Goal: Communication & Community: Answer question/provide support

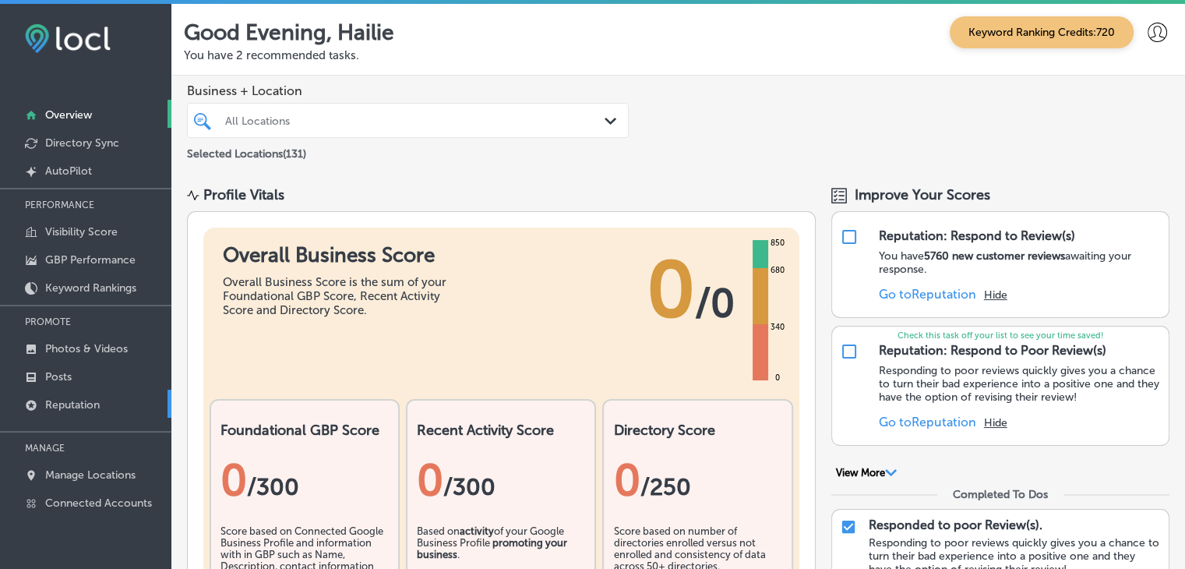
click at [126, 398] on link "Reputation" at bounding box center [85, 404] width 171 height 28
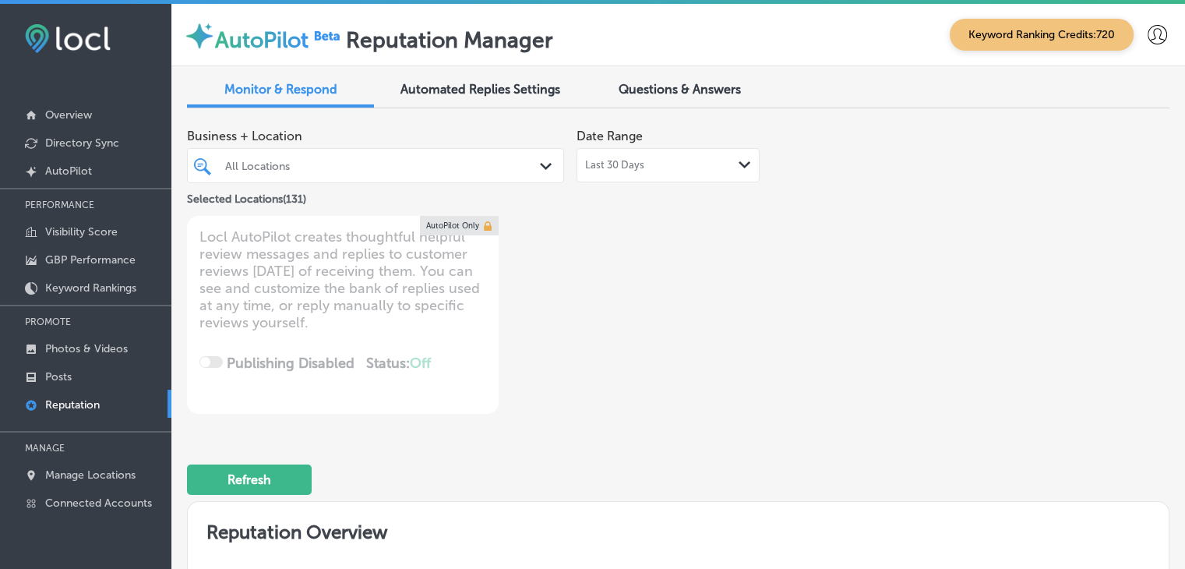
click at [617, 175] on div "Last 30 Days Path Created with Sketch." at bounding box center [668, 165] width 183 height 34
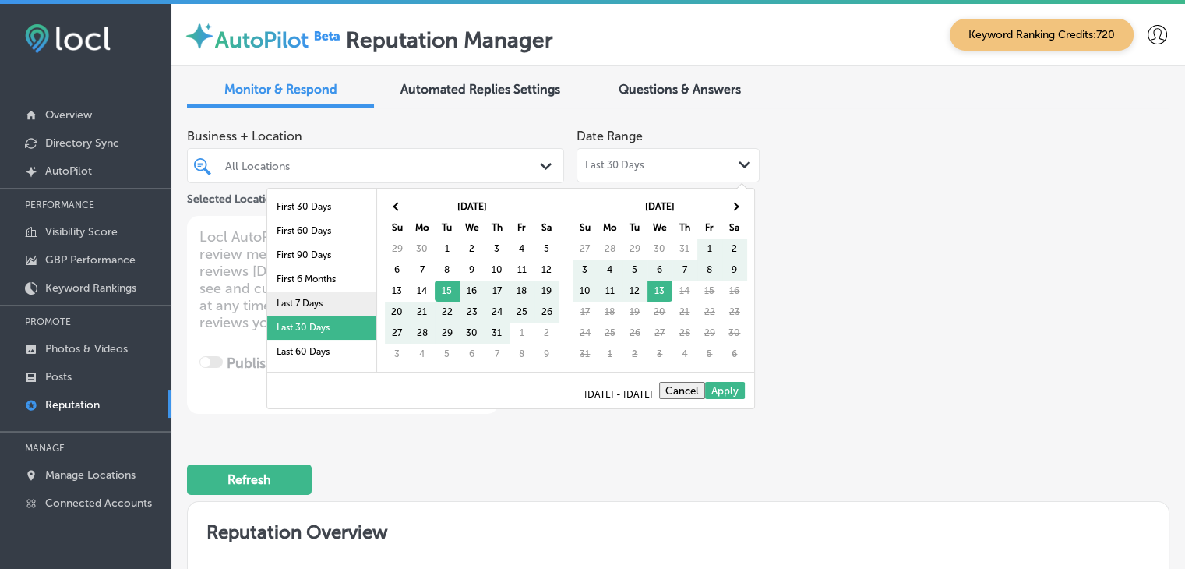
click at [291, 304] on li "Last 7 Days" at bounding box center [321, 303] width 109 height 24
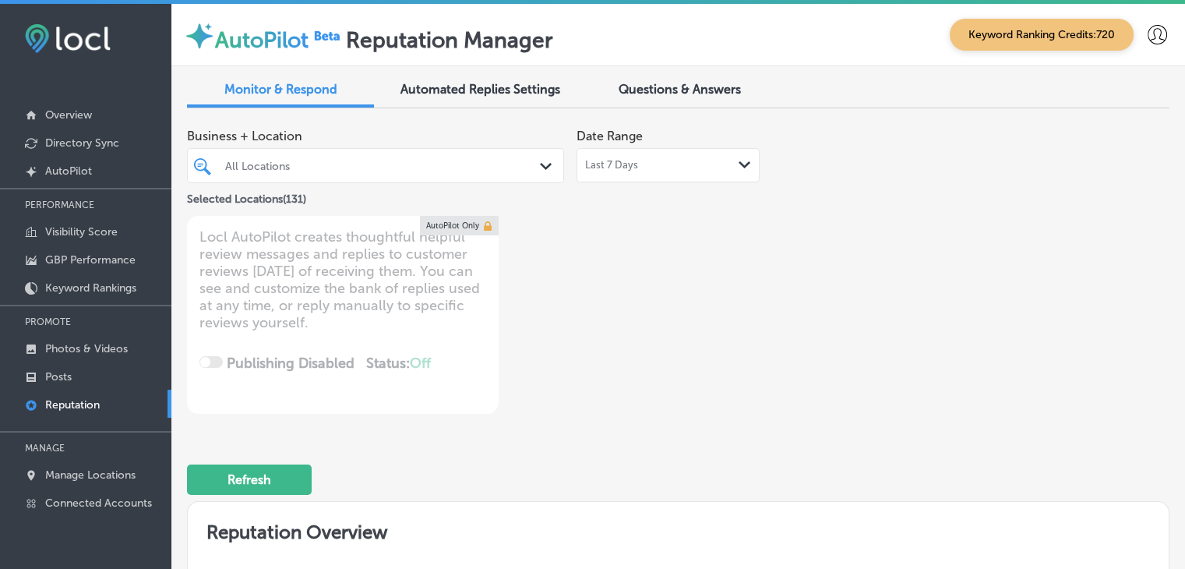
click at [412, 160] on div "All Locations" at bounding box center [383, 165] width 316 height 13
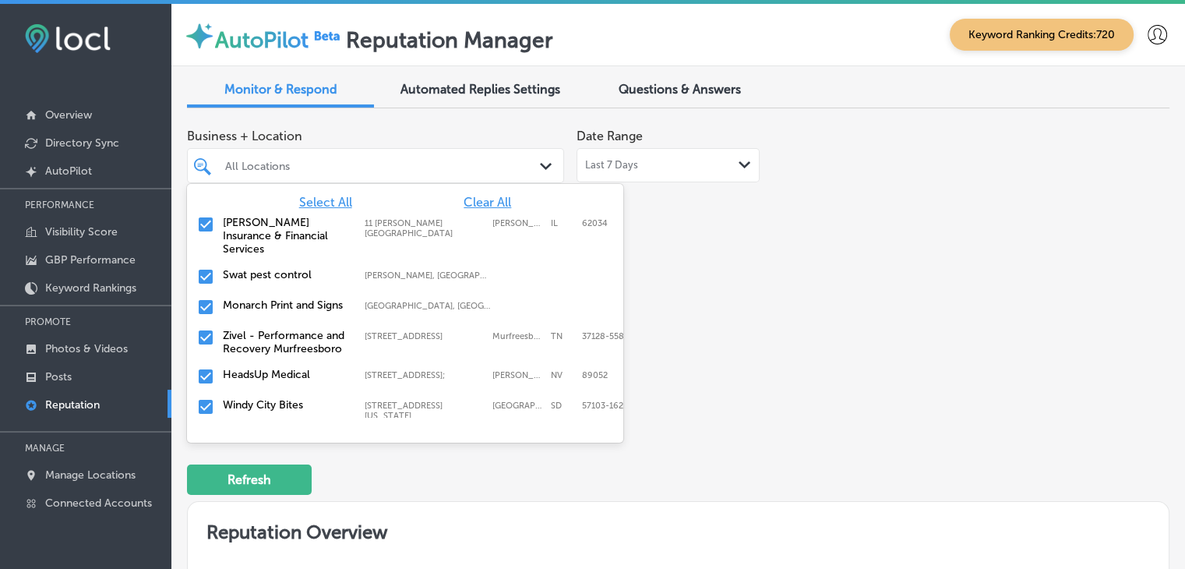
click at [827, 276] on div "Business + Location option focused, 1 of 132. 132 results available. Use Up and…" at bounding box center [678, 267] width 982 height 293
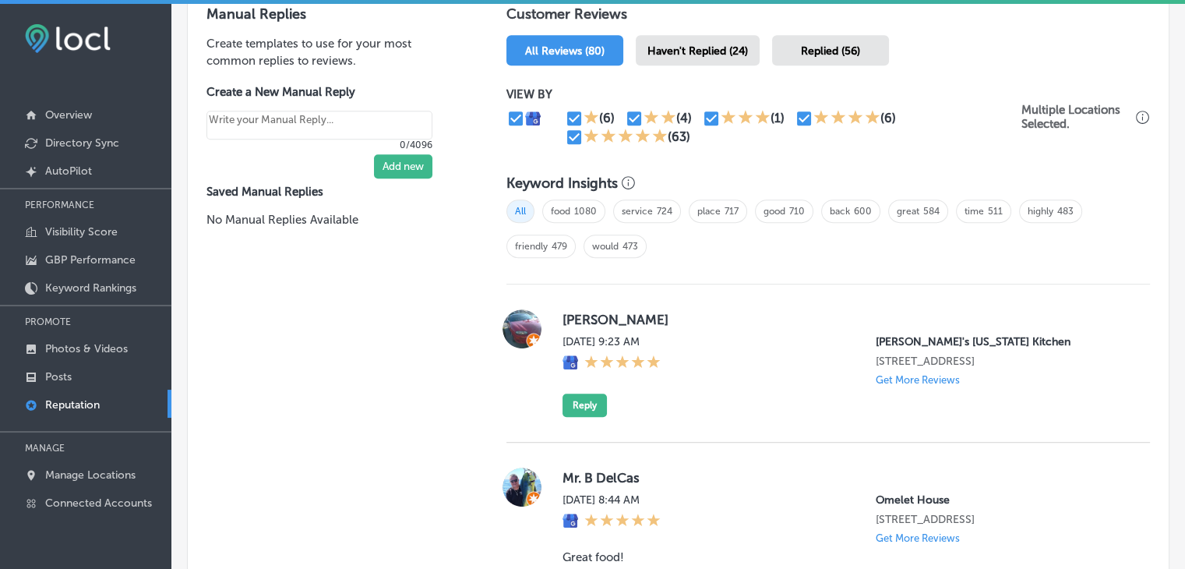
click at [732, 57] on div "Haven't Replied (24)" at bounding box center [698, 50] width 124 height 30
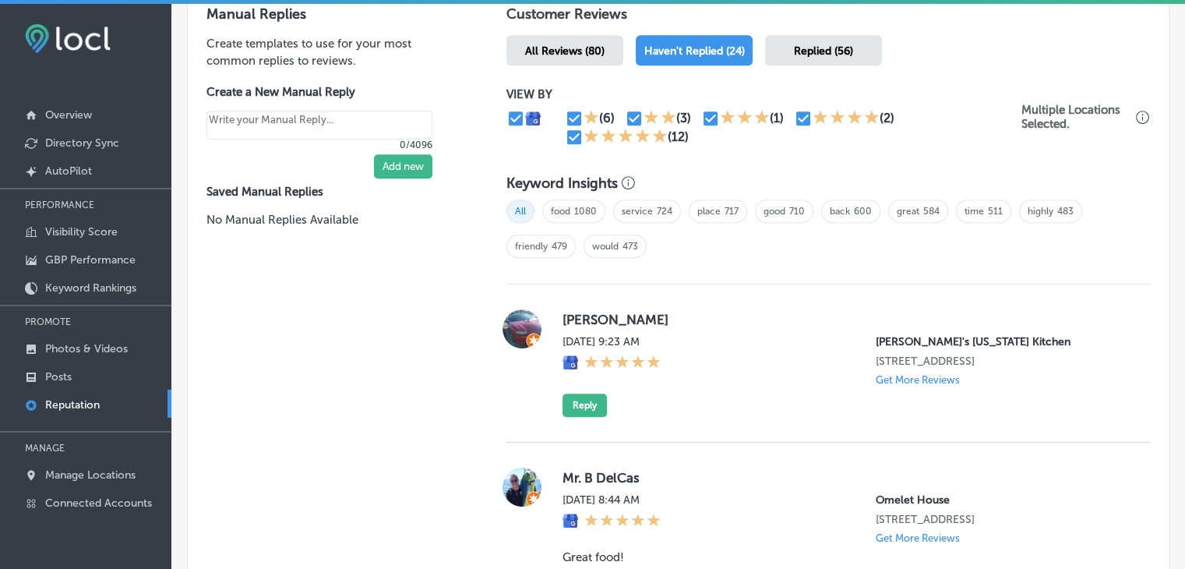
click at [559, 245] on link "479" at bounding box center [560, 246] width 16 height 11
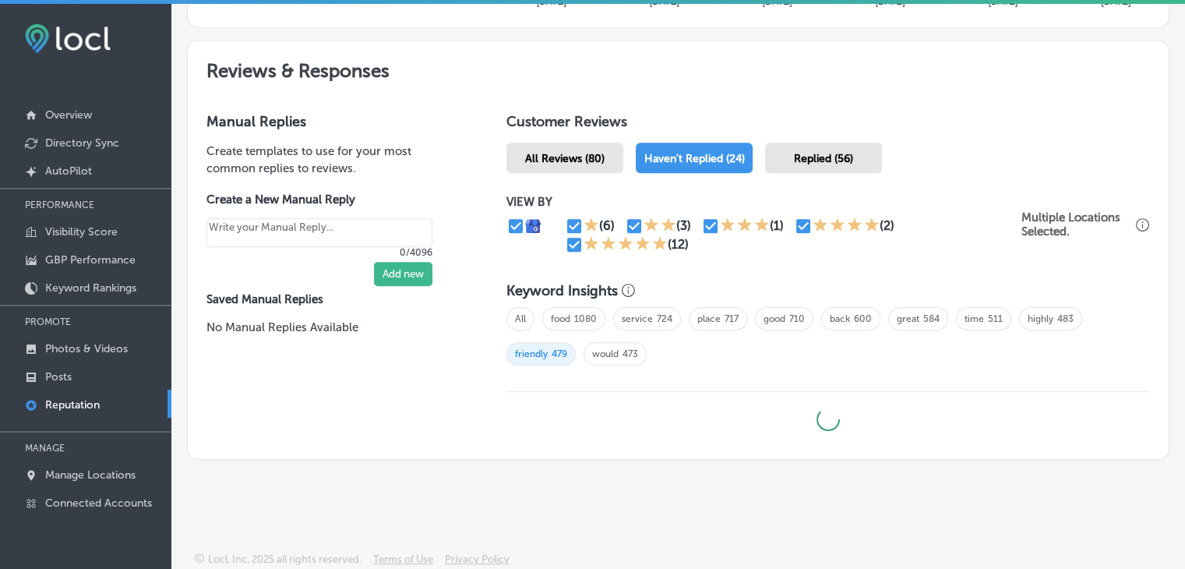
scroll to position [825, 0]
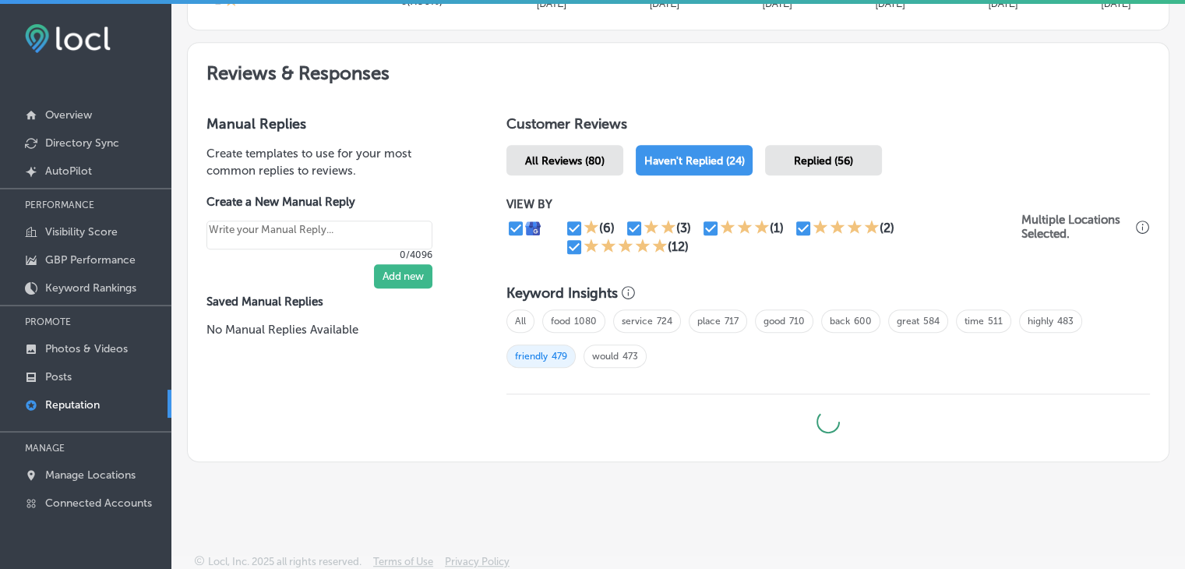
type textarea "x"
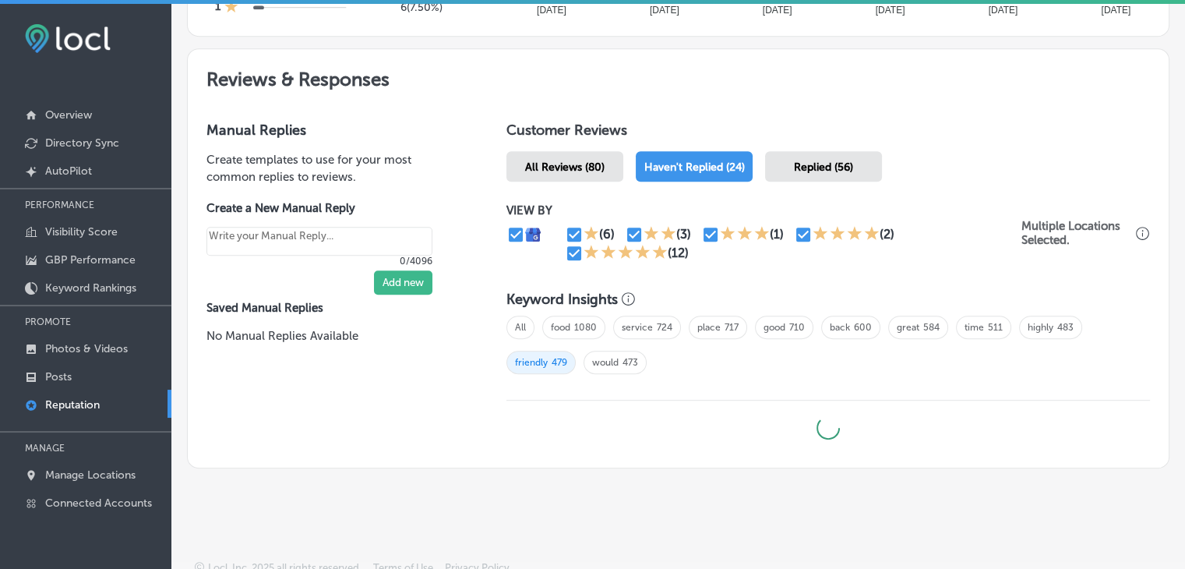
click at [570, 250] on input "checkbox" at bounding box center [574, 253] width 19 height 19
checkbox input "false"
type textarea "x"
click at [798, 239] on input "checkbox" at bounding box center [803, 234] width 19 height 19
checkbox input "false"
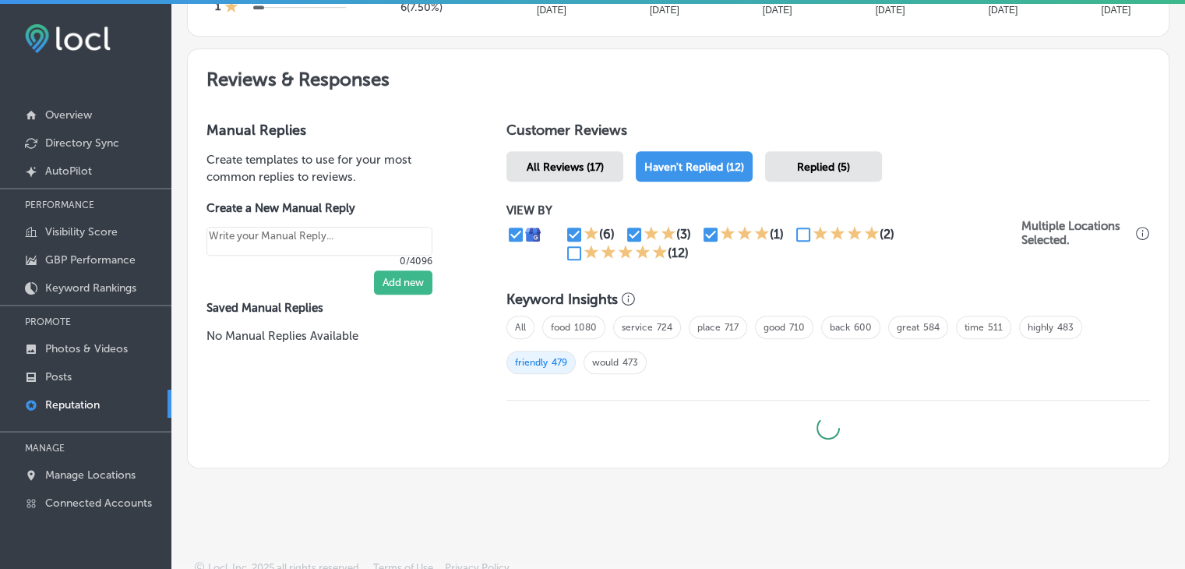
type textarea "x"
click at [510, 230] on input "checkbox" at bounding box center [515, 234] width 19 height 19
checkbox input "false"
type textarea "x"
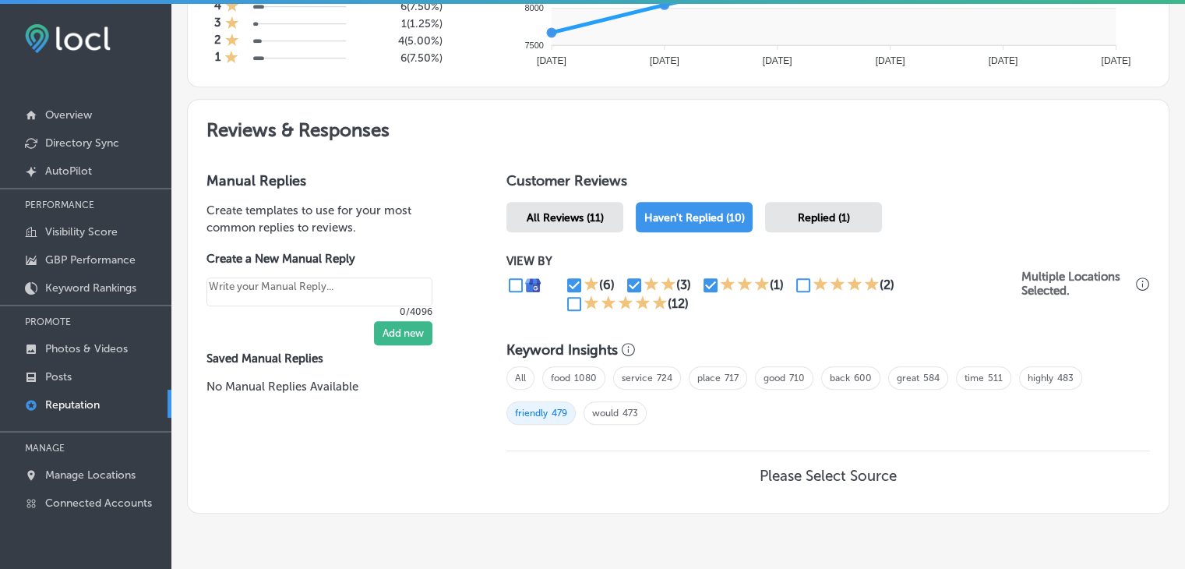
scroll to position [741, 0]
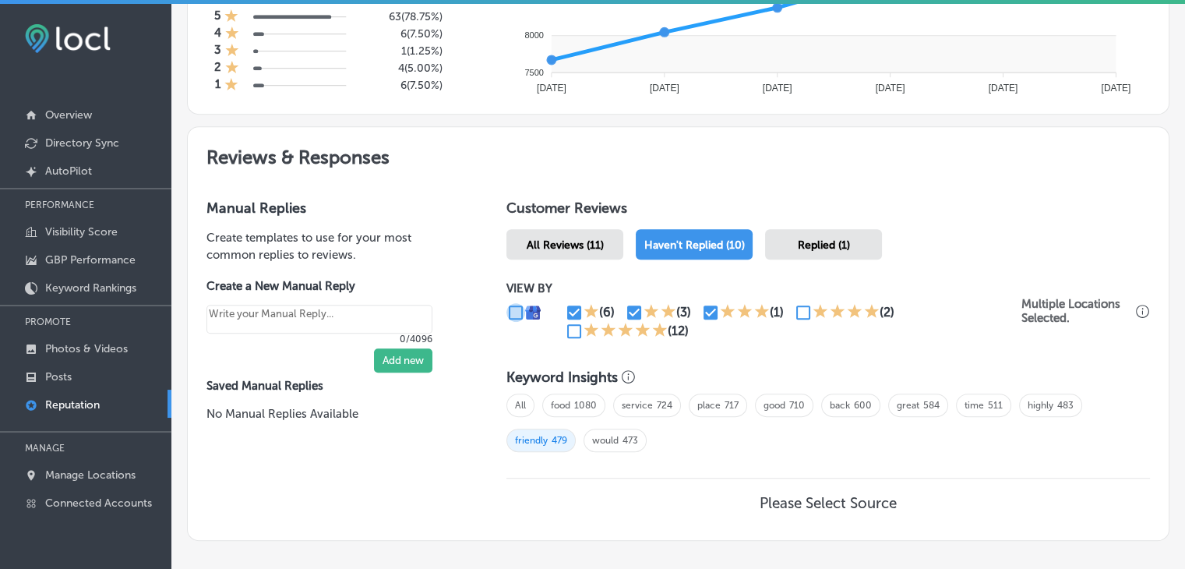
click at [506, 312] on input "checkbox" at bounding box center [515, 312] width 19 height 19
checkbox input "true"
click at [531, 443] on span "friendly 479" at bounding box center [540, 439] width 69 height 23
click at [506, 393] on div "All food 1080 service 724 place 717 good 710 back 600 great 584 time 511 highly…" at bounding box center [828, 429] width 644 height 86
click at [513, 397] on span "All" at bounding box center [520, 404] width 28 height 23
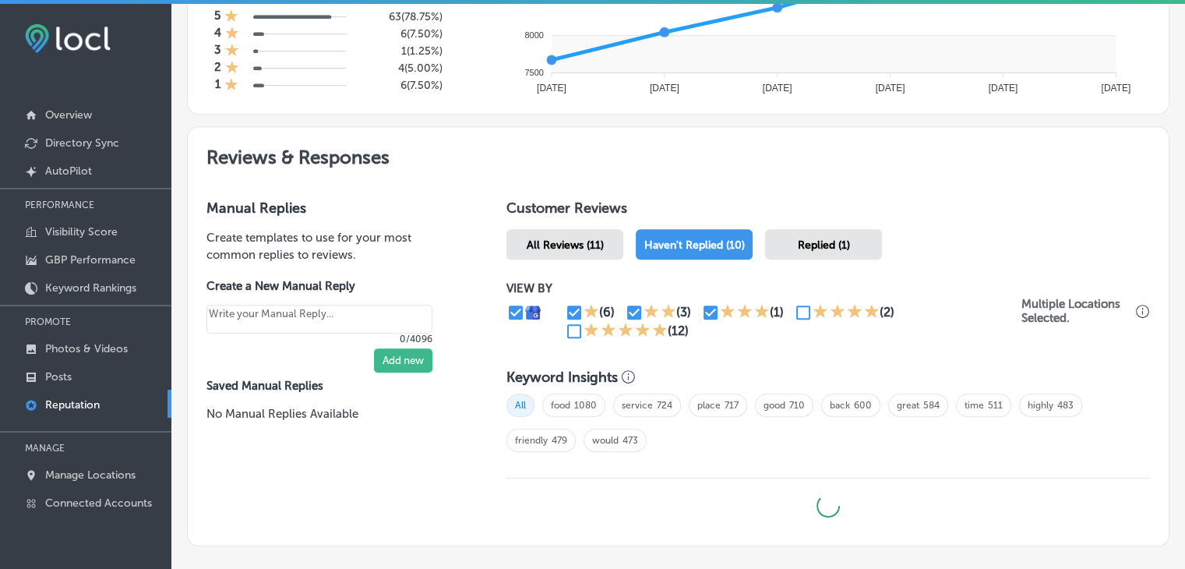
type textarea "x"
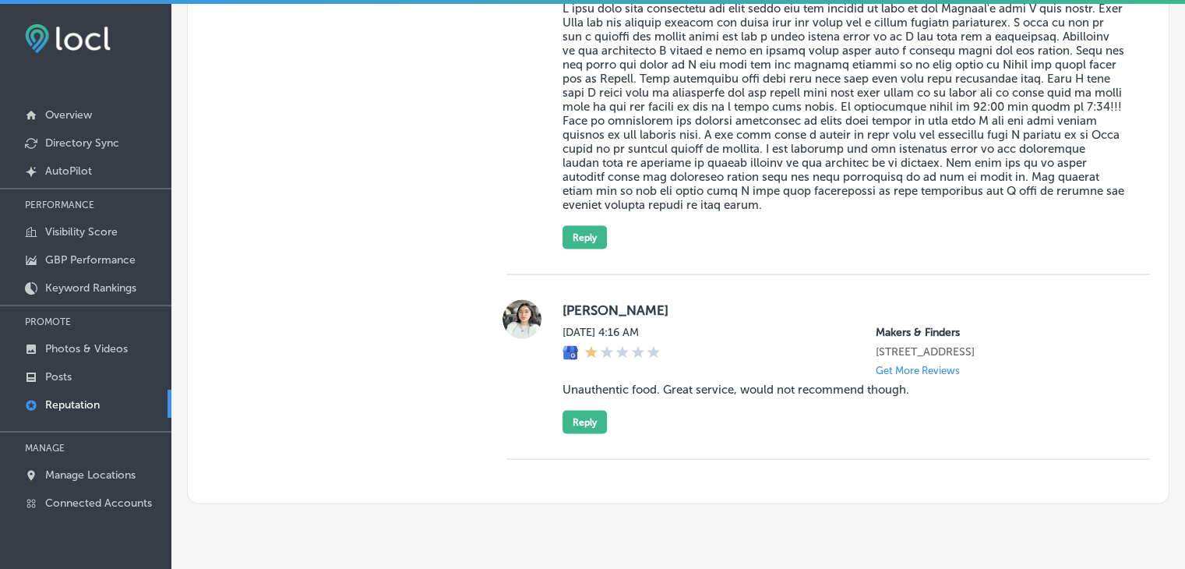
scroll to position [3074, 0]
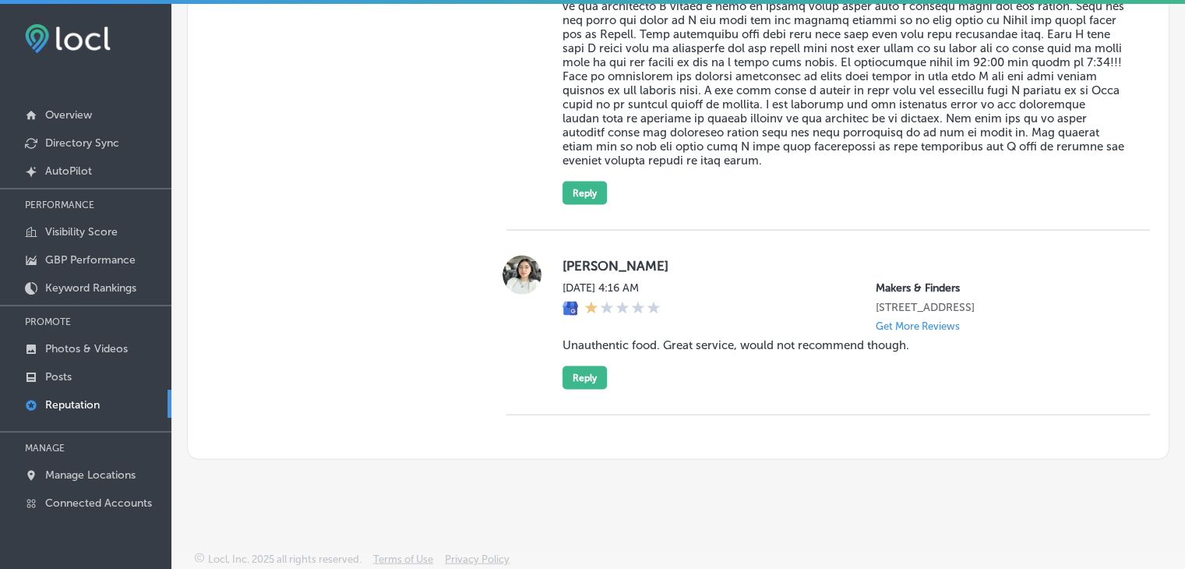
click at [752, 258] on label "[PERSON_NAME]" at bounding box center [843, 266] width 562 height 16
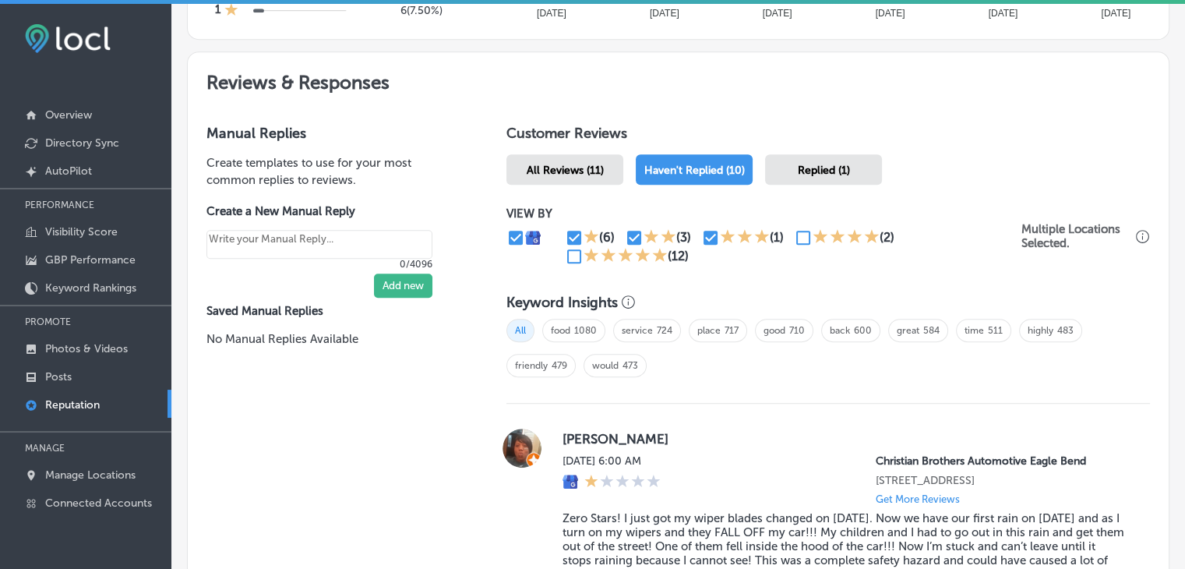
scroll to position [815, 0]
click at [707, 231] on input "checkbox" at bounding box center [710, 238] width 19 height 19
checkbox input "false"
type textarea "x"
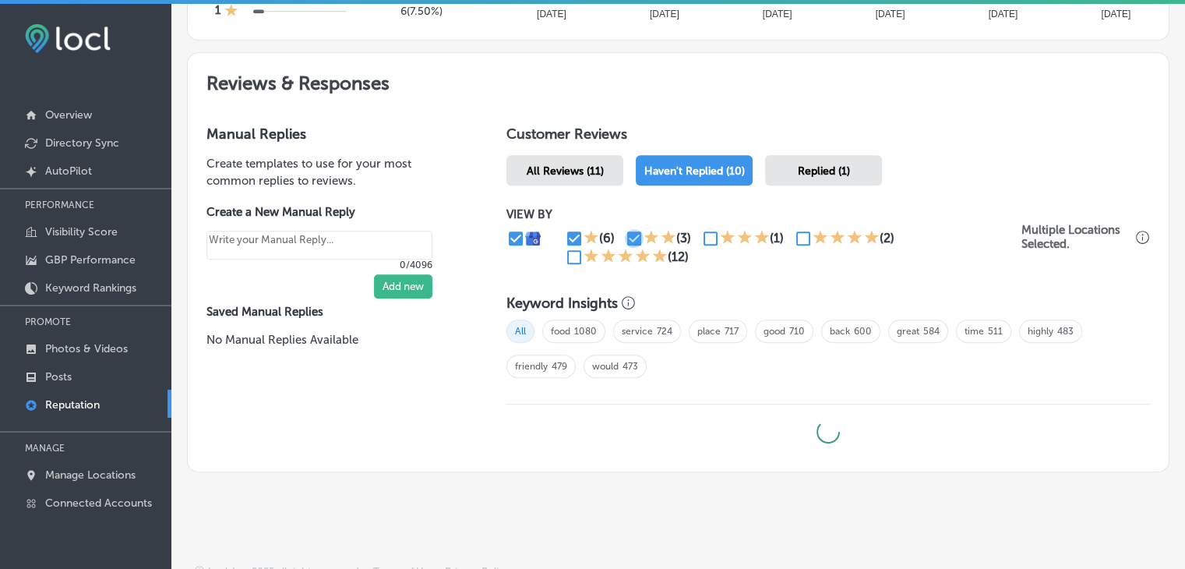
click at [625, 231] on input "checkbox" at bounding box center [634, 238] width 19 height 19
checkbox input "false"
type textarea "x"
click at [577, 238] on input "checkbox" at bounding box center [574, 238] width 19 height 19
checkbox input "false"
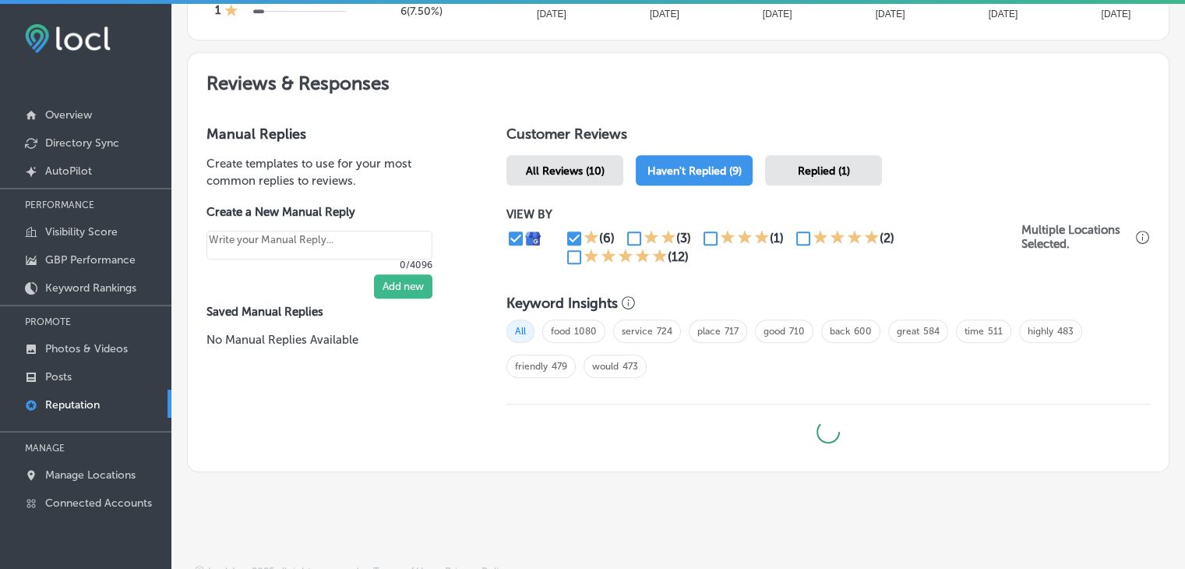
type textarea "x"
click at [783, 237] on div "(1)" at bounding box center [747, 238] width 93 height 19
click at [804, 236] on input "checkbox" at bounding box center [803, 238] width 19 height 19
checkbox input "true"
type textarea "x"
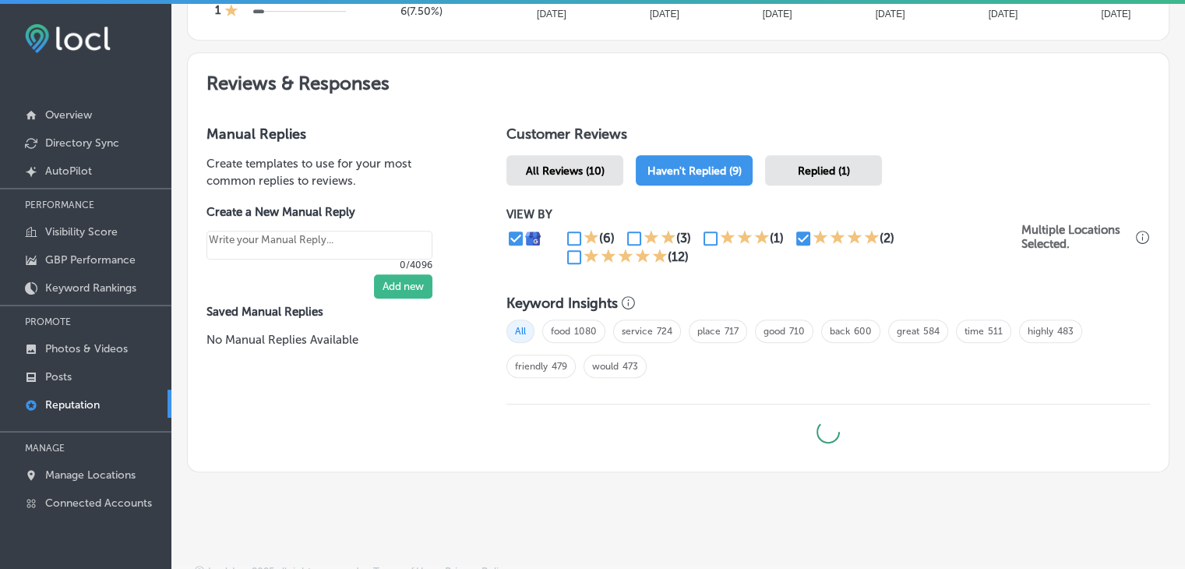
click at [584, 256] on icon at bounding box center [592, 256] width 16 height 16
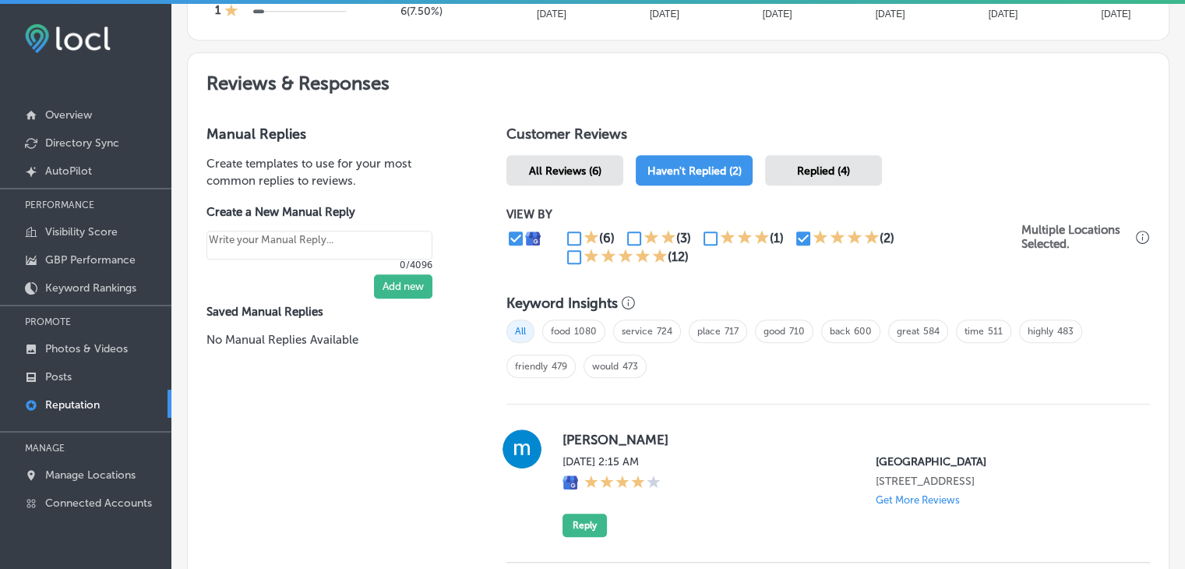
click at [576, 255] on input "checkbox" at bounding box center [574, 257] width 19 height 19
checkbox input "true"
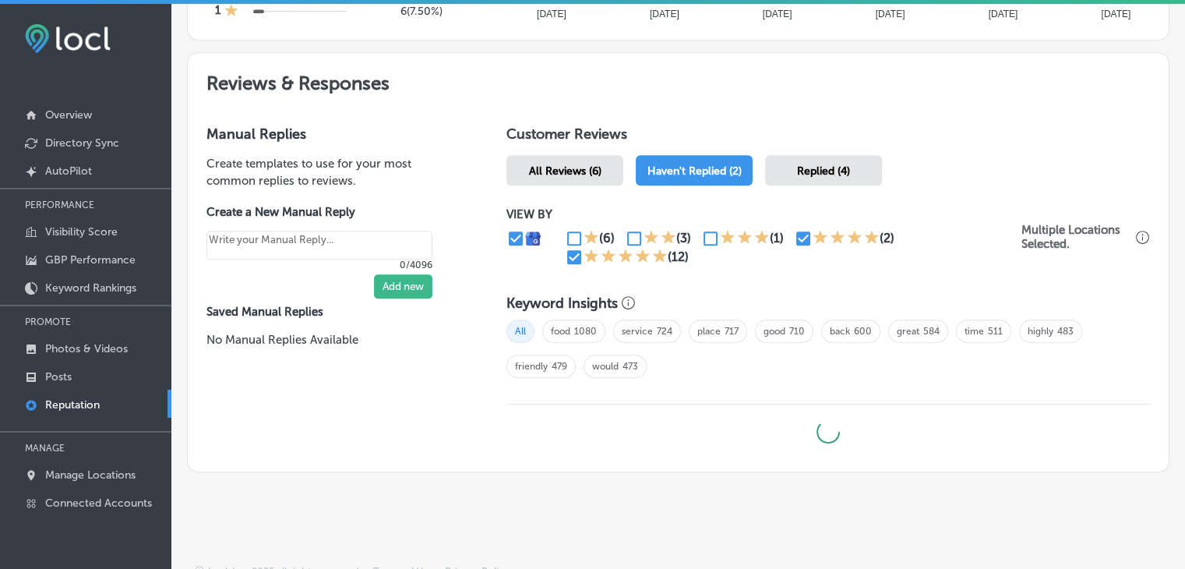
type textarea "x"
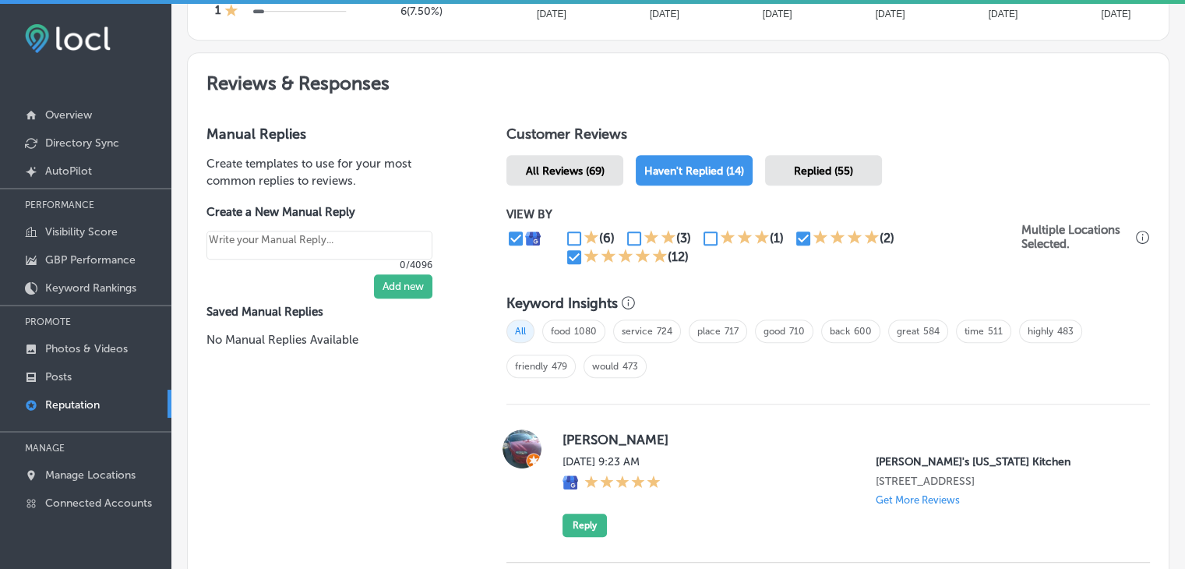
scroll to position [1049, 0]
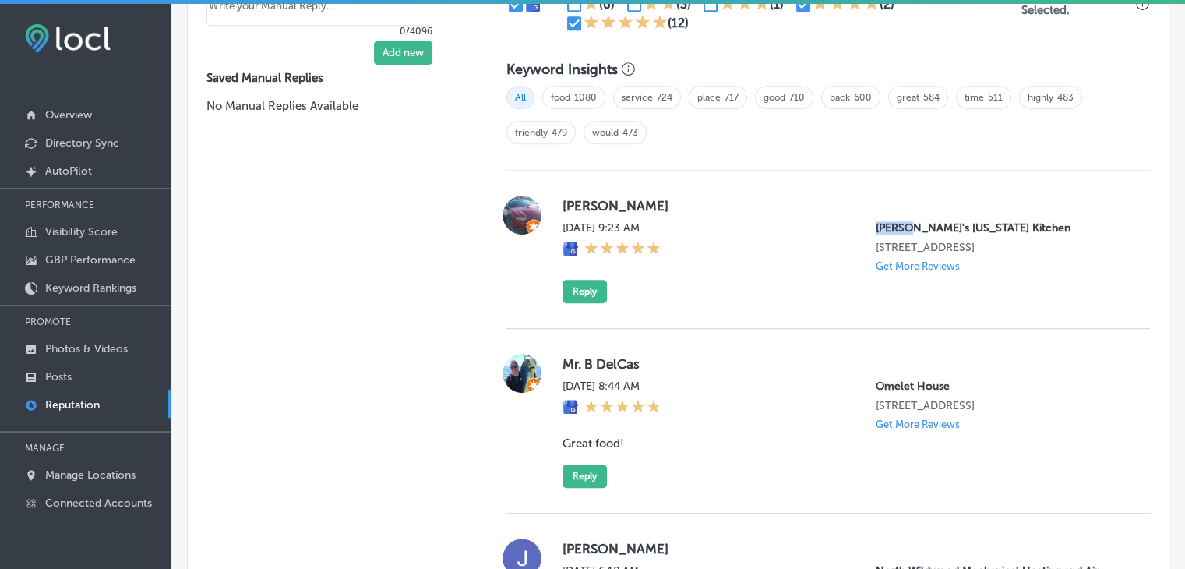
drag, startPoint x: 890, startPoint y: 219, endPoint x: 899, endPoint y: 219, distance: 9.3
click at [899, 221] on div "[DATE] 9:23 AM Popeye's [US_STATE] Kitchen [STREET_ADDRESS] Get More Reviews" at bounding box center [843, 246] width 562 height 51
copy p "Popeye"
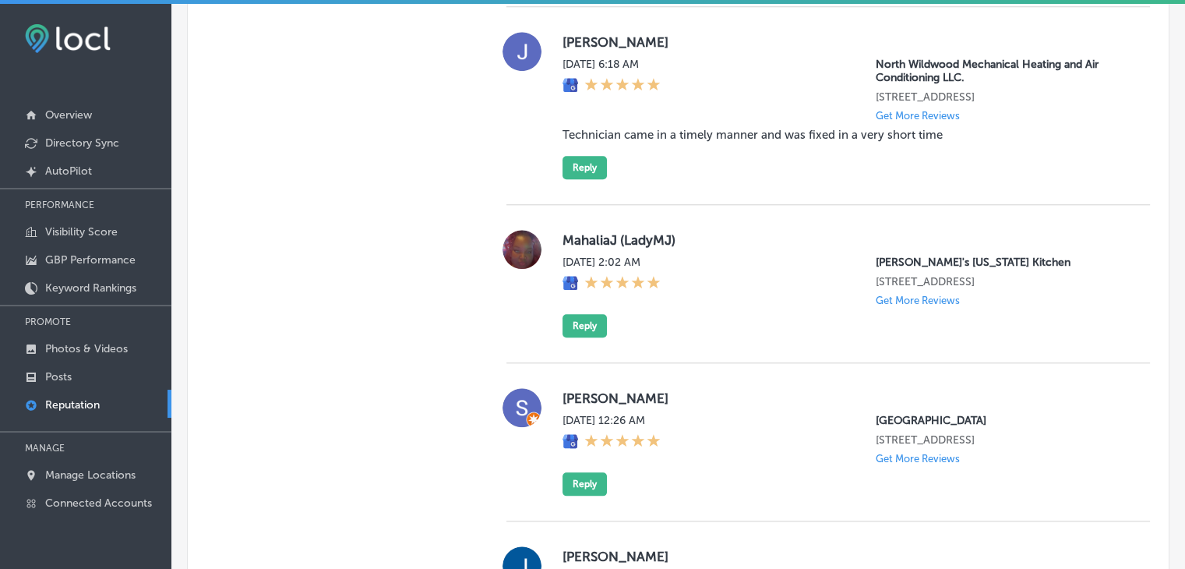
scroll to position [986, 0]
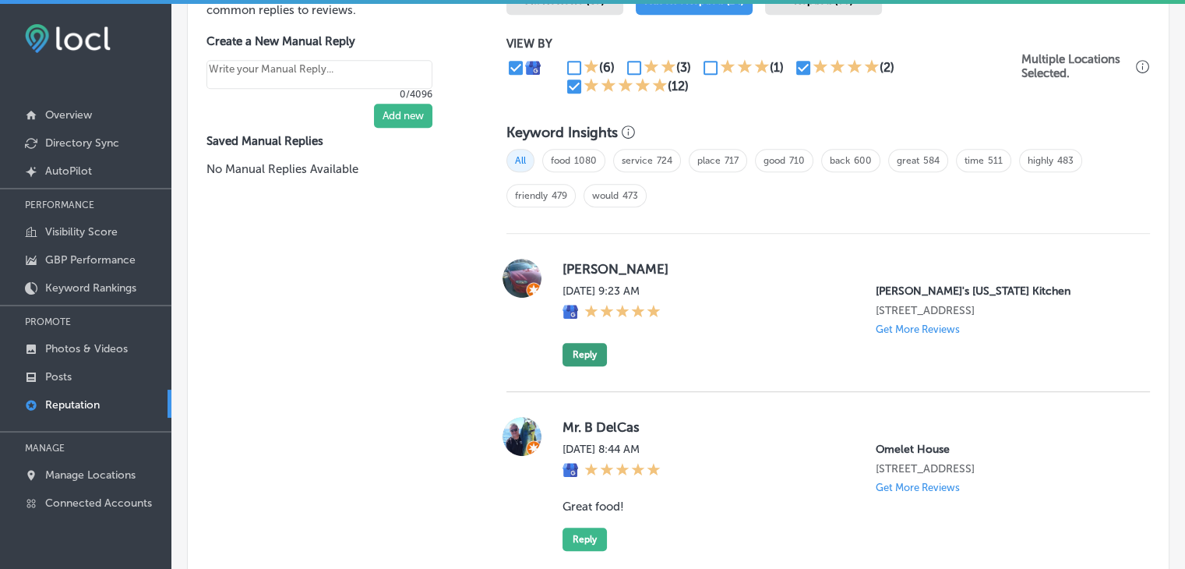
click at [580, 343] on button "Reply" at bounding box center [584, 354] width 44 height 23
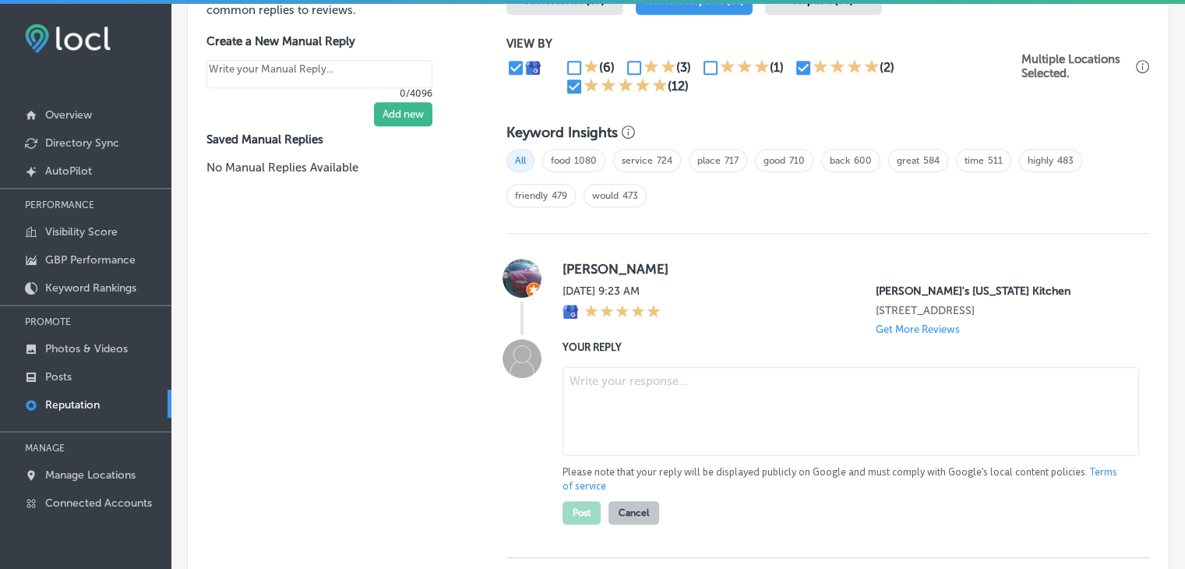
click at [589, 404] on textarea at bounding box center [850, 411] width 577 height 89
paste textarea "Thank you for your 5-star rating! We’re so glad to know you had a great experie…"
type textarea "Thank you for your 5-star rating! We’re so glad to know you had a great experie…"
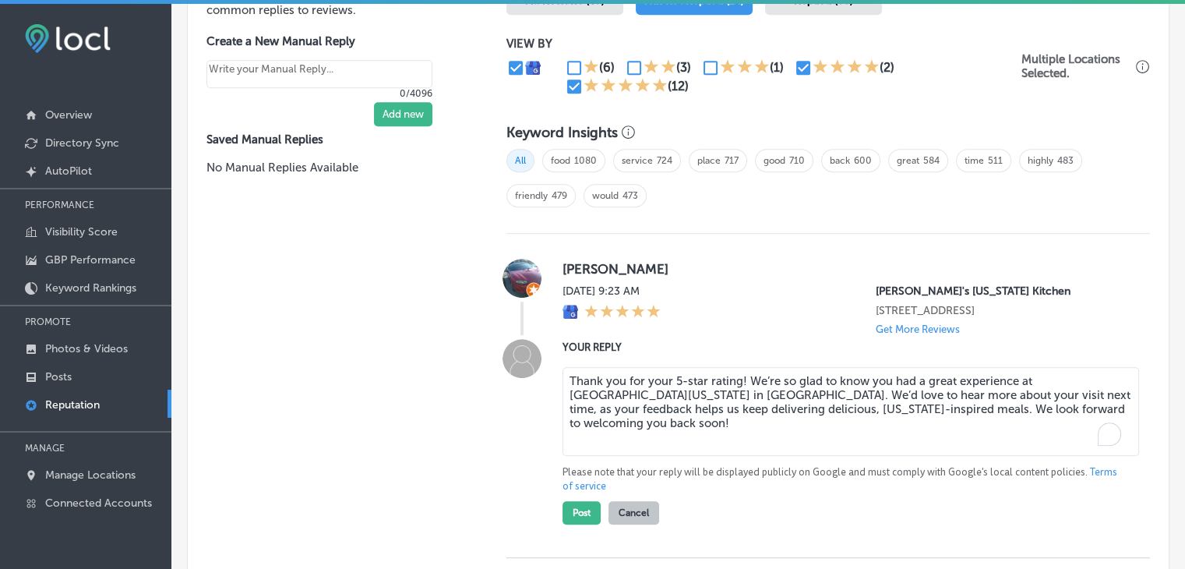
type textarea "x"
click at [571, 261] on label "[PERSON_NAME]" at bounding box center [843, 269] width 562 height 16
copy label "[PERSON_NAME]"
click at [735, 375] on textarea "Thank you for your 5-star rating! We’re so glad to know you had a great experie…" at bounding box center [850, 411] width 577 height 89
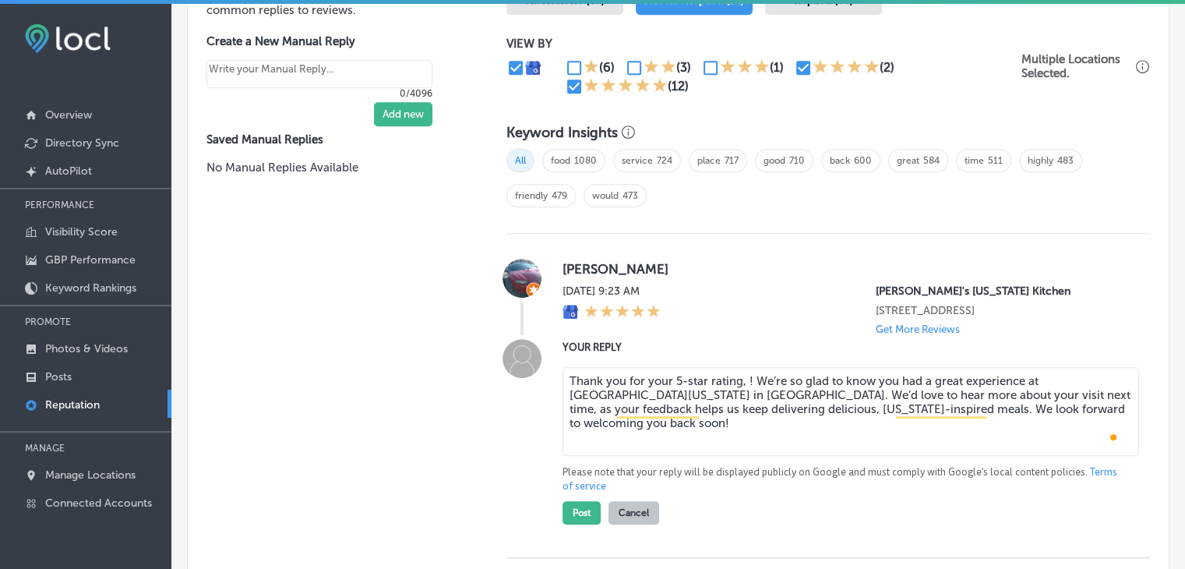
paste textarea "[PERSON_NAME]"
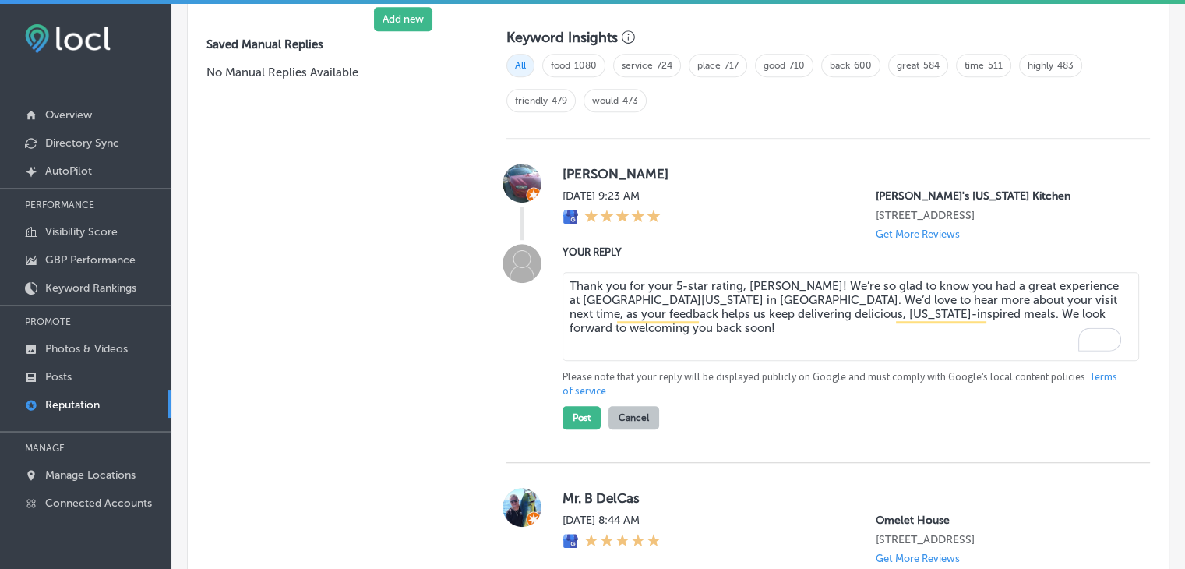
scroll to position [1141, 0]
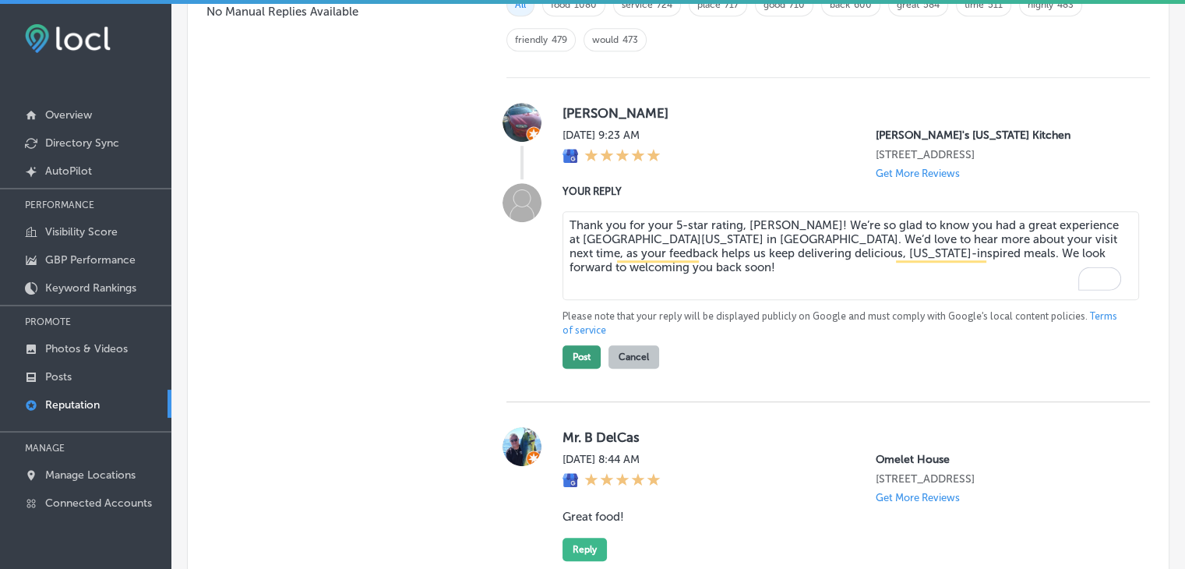
type textarea "Thank you for your 5-star rating, [PERSON_NAME]! We’re so glad to know you had …"
click at [592, 364] on button "Post" at bounding box center [581, 356] width 38 height 23
type textarea "x"
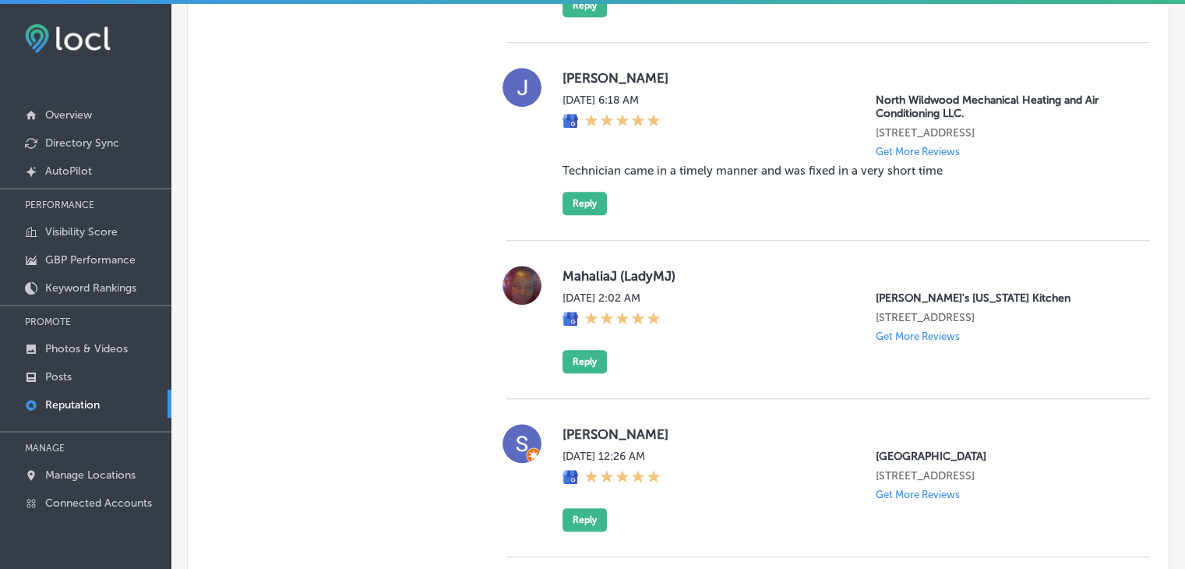
scroll to position [1375, 0]
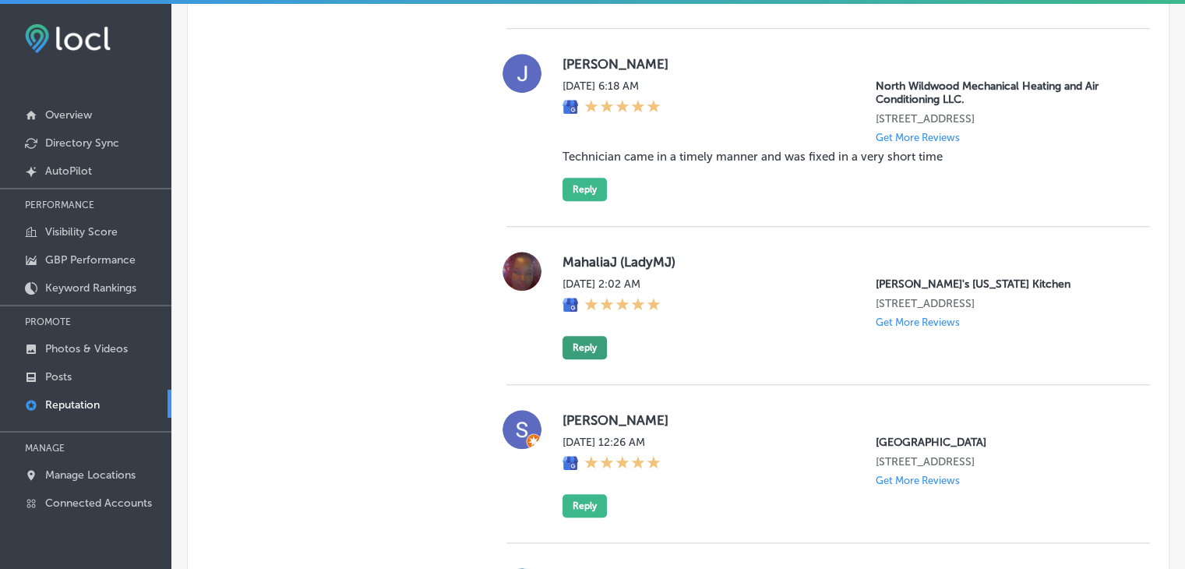
click at [589, 359] on button "Reply" at bounding box center [584, 347] width 44 height 23
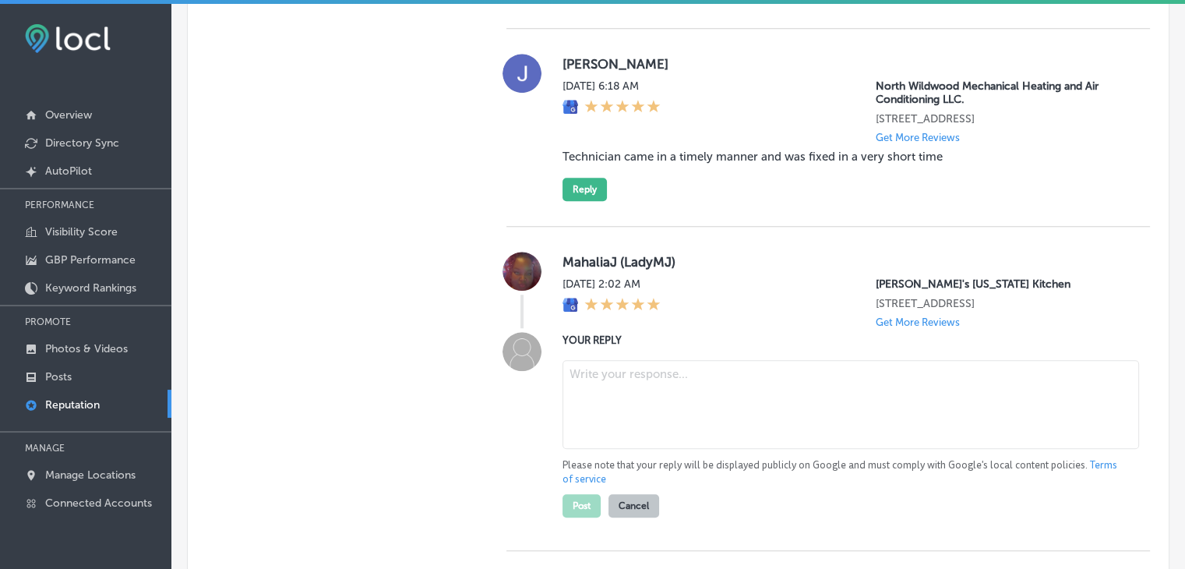
click at [592, 427] on textarea at bounding box center [850, 404] width 577 height 89
paste textarea "We truly appreciate your 5-star rating! It’s wonderful to know you enjoyed your…"
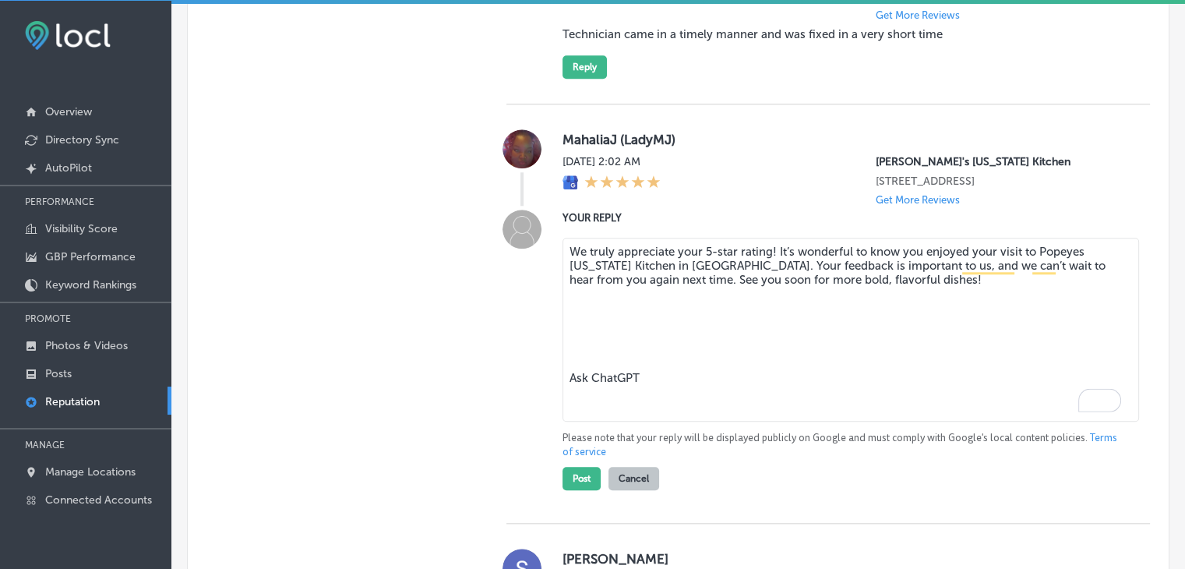
scroll to position [1495, 0]
drag, startPoint x: 679, startPoint y: 440, endPoint x: 678, endPoint y: 431, distance: 9.5
click at [678, 421] on textarea "We truly appreciate your 5-star rating! It’s wonderful to know you enjoyed your…" at bounding box center [850, 329] width 577 height 184
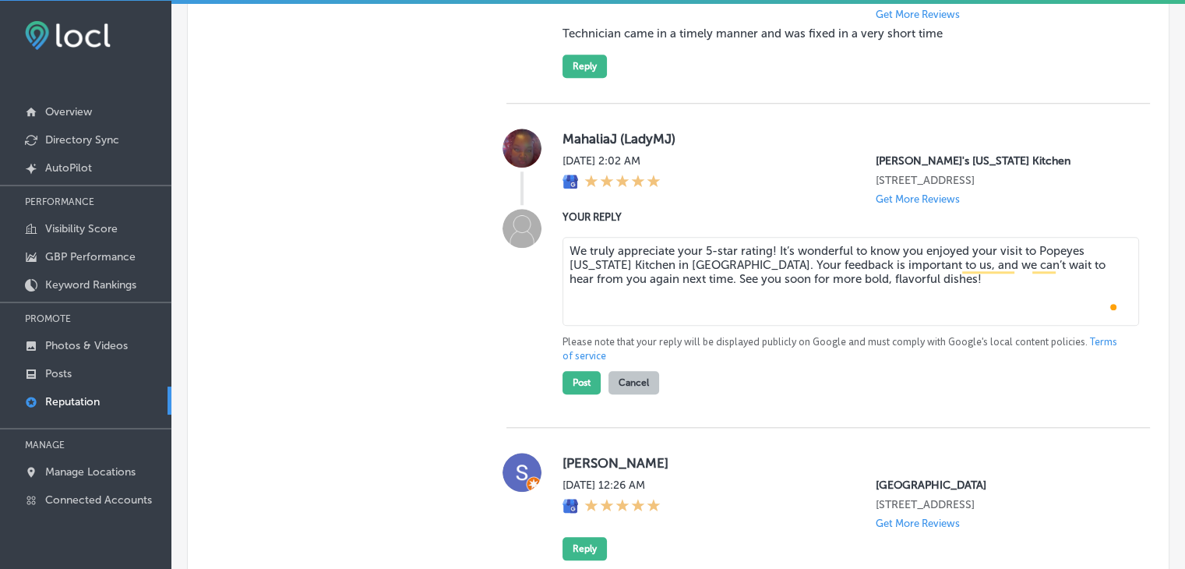
click at [713, 319] on textarea "We truly appreciate your 5-star rating! It’s wonderful to know you enjoyed your…" at bounding box center [850, 281] width 577 height 89
click at [711, 329] on div "We truly appreciate your 5-star rating! It’s wonderful to know you enjoyed your…" at bounding box center [843, 283] width 562 height 92
click at [764, 268] on textarea "We truly appreciate your 5-star rating! It’s wonderful to know you enjoyed your…" at bounding box center [850, 281] width 577 height 89
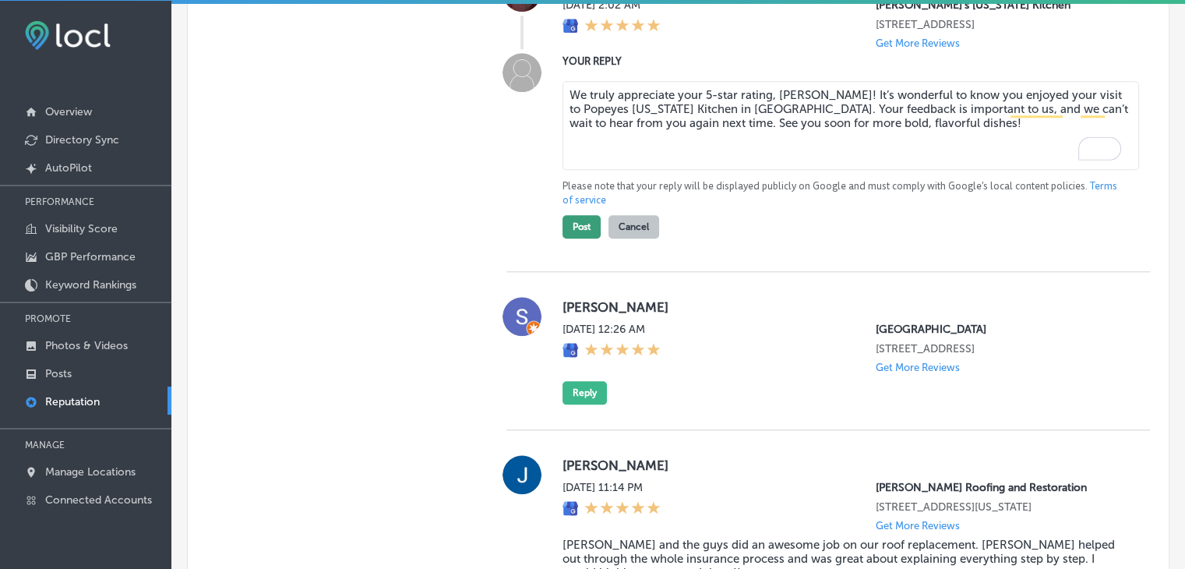
type textarea "We truly appreciate your 5-star rating, [PERSON_NAME]! It’s wonderful to know y…"
click at [573, 238] on button "Post" at bounding box center [581, 226] width 38 height 23
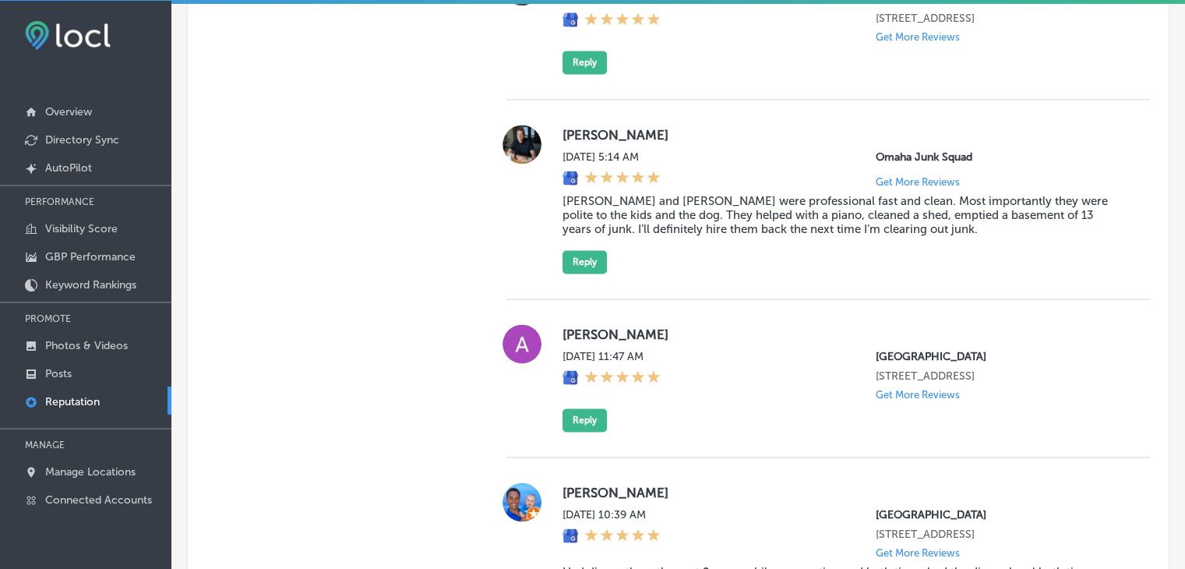
type textarea "x"
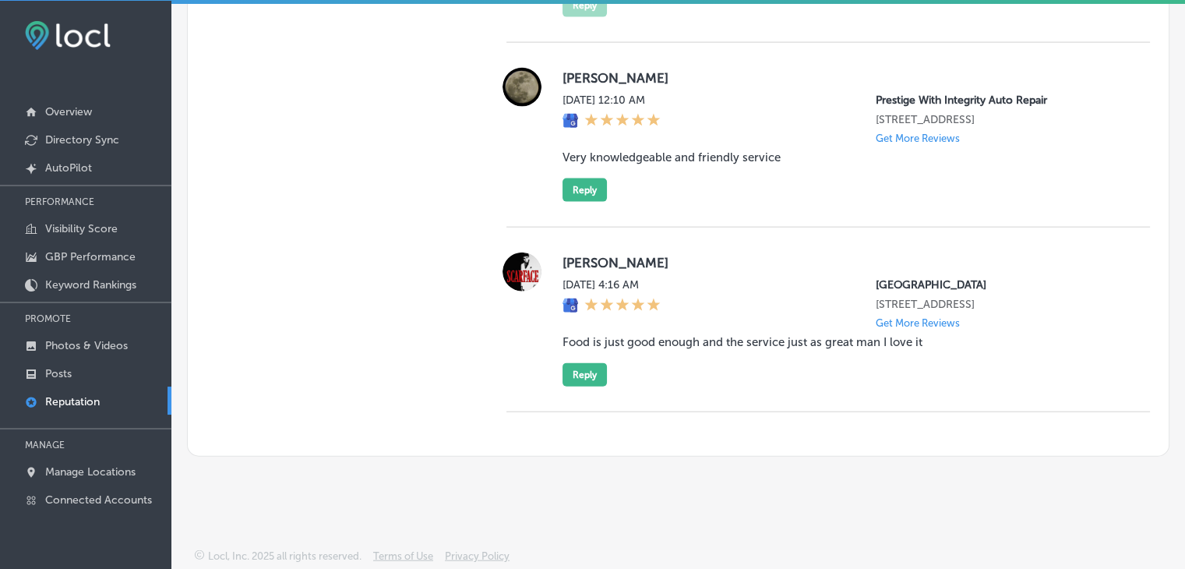
scroll to position [3577, 0]
